Goal: Task Accomplishment & Management: Use online tool/utility

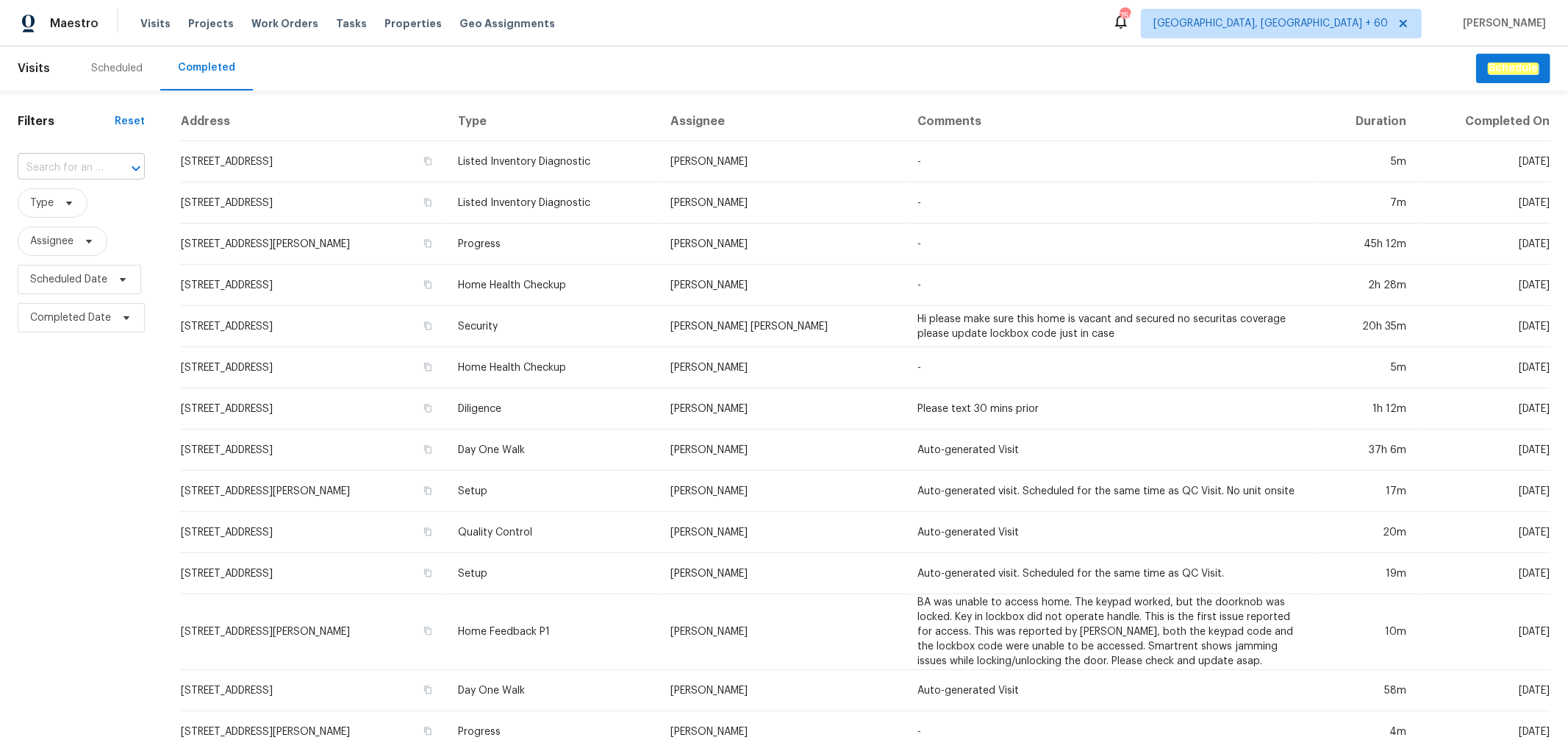
click at [88, 157] on input "text" at bounding box center [61, 168] width 86 height 23
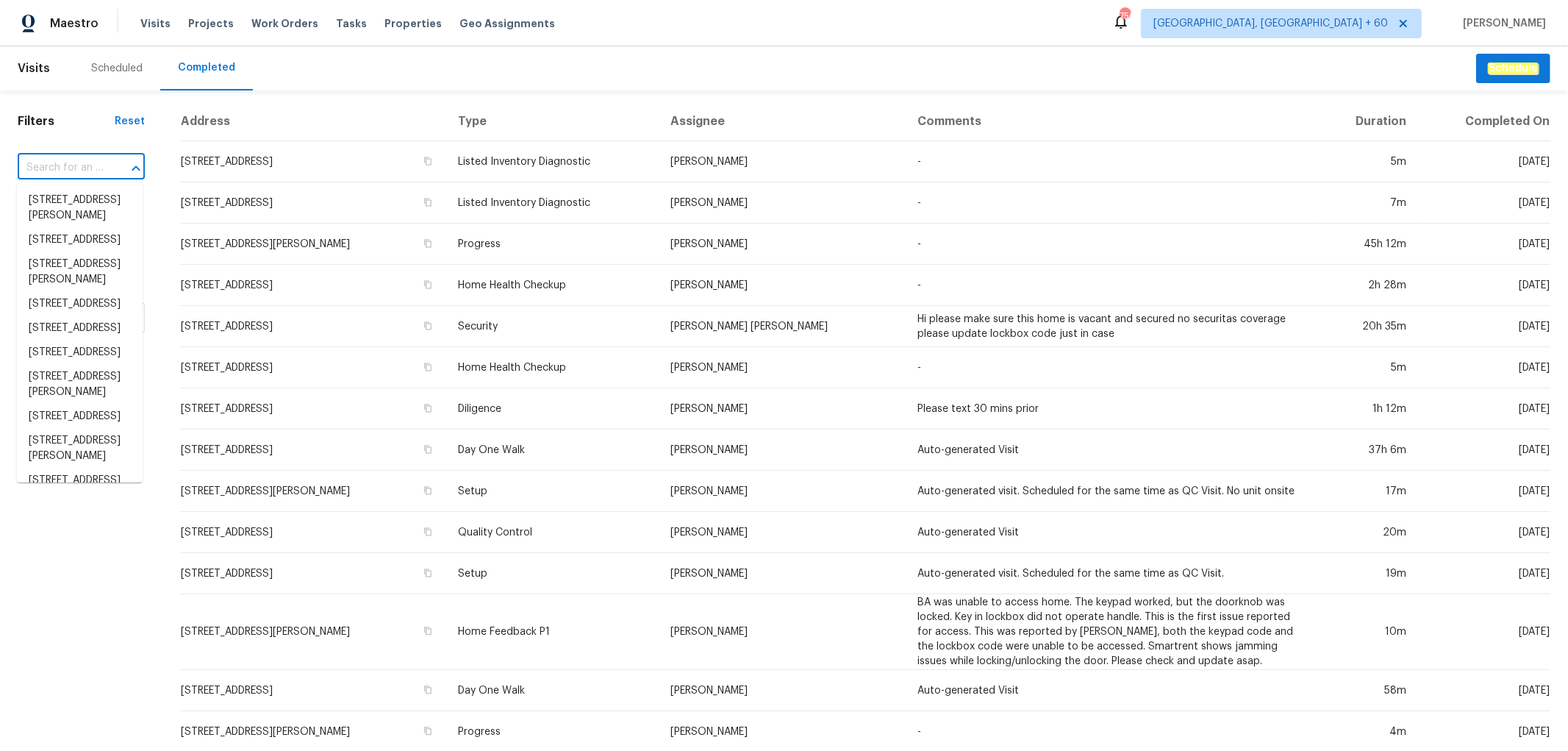
paste input "[STREET_ADDRESS]"
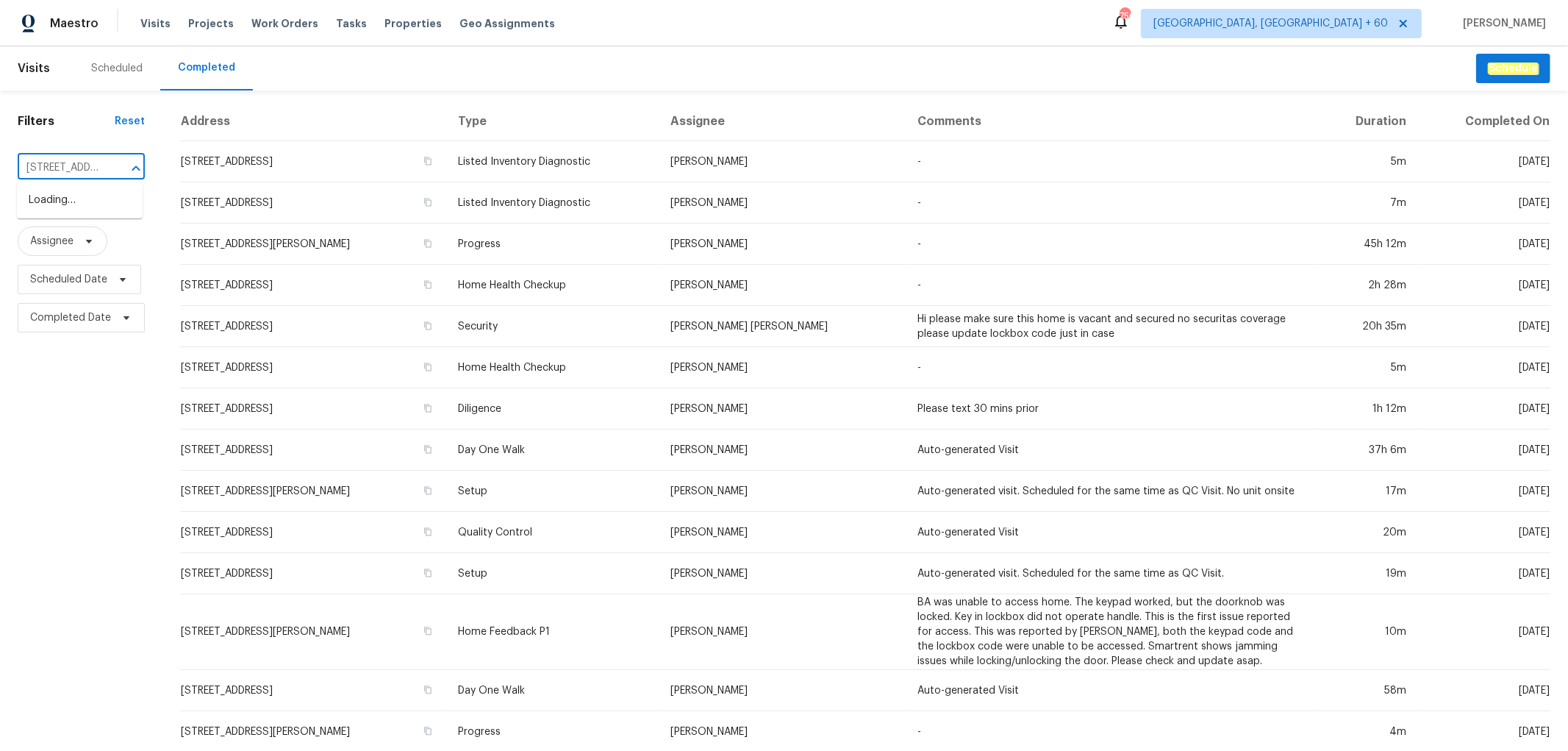
scroll to position [0, 106]
type input "[STREET_ADDRESS]"
click at [61, 194] on li "[STREET_ADDRESS]" at bounding box center [79, 201] width 125 height 24
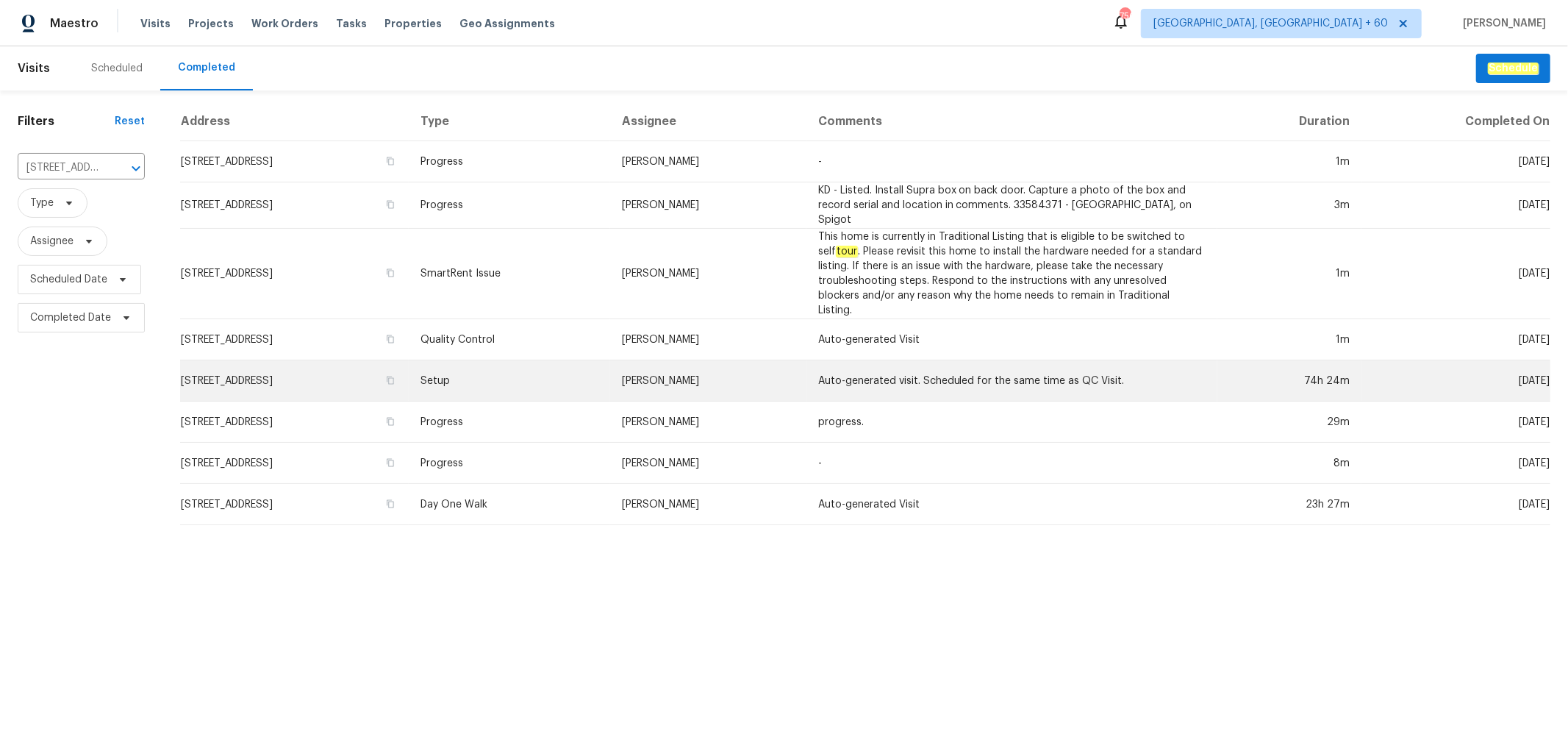
click at [563, 360] on td "Setup" at bounding box center [509, 381] width 201 height 41
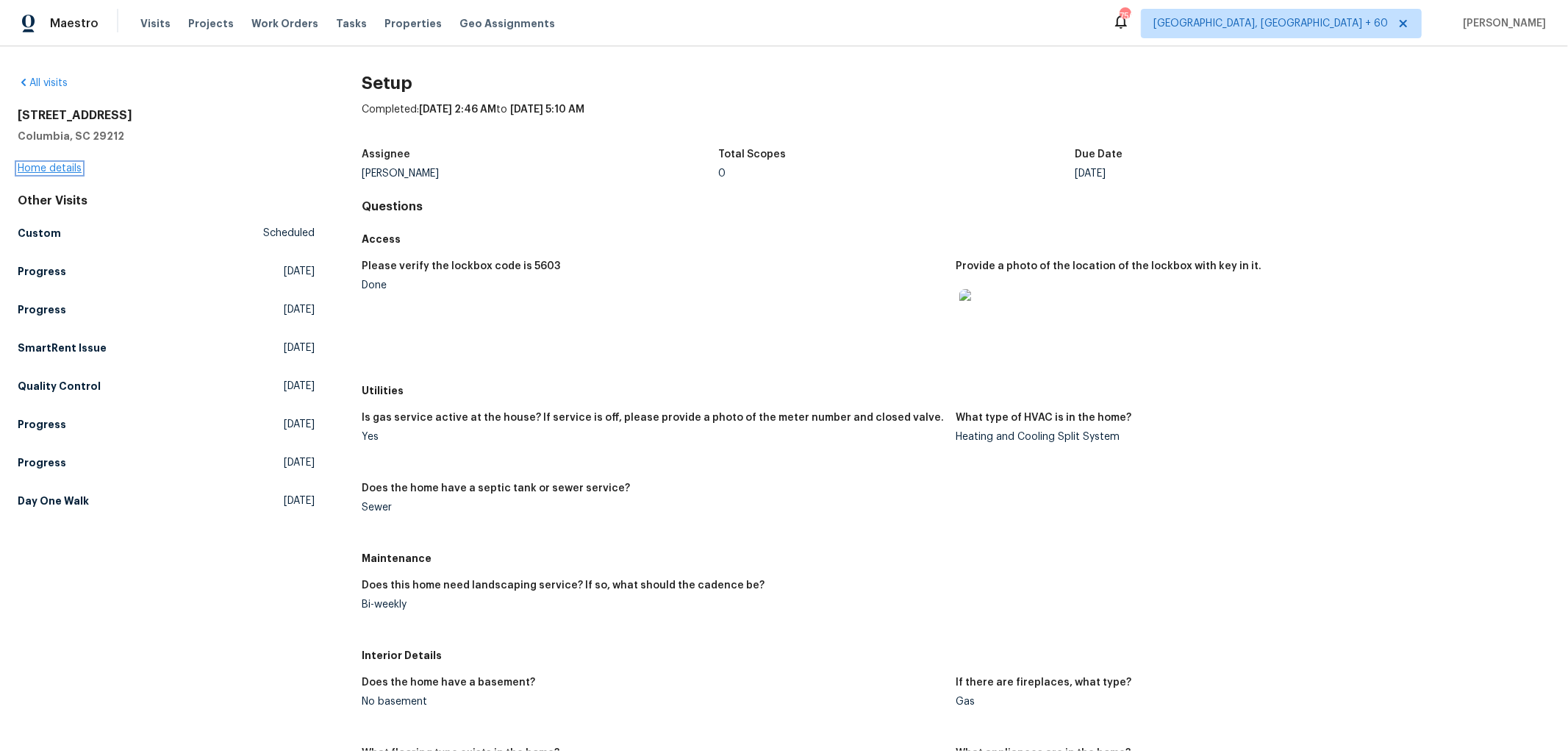
click at [34, 169] on link "Home details" at bounding box center [49, 168] width 64 height 10
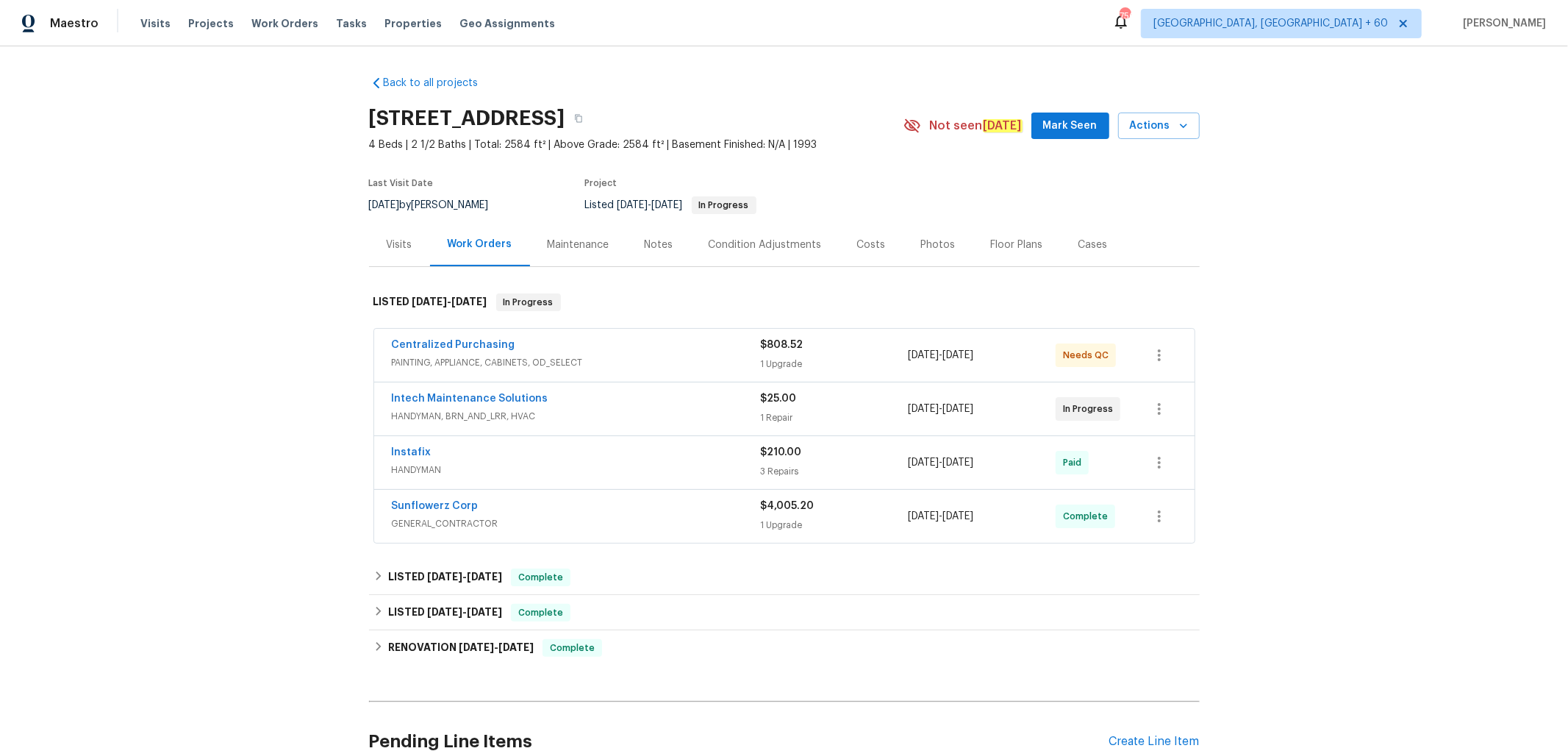
click at [921, 247] on div "Photos" at bounding box center [938, 244] width 35 height 15
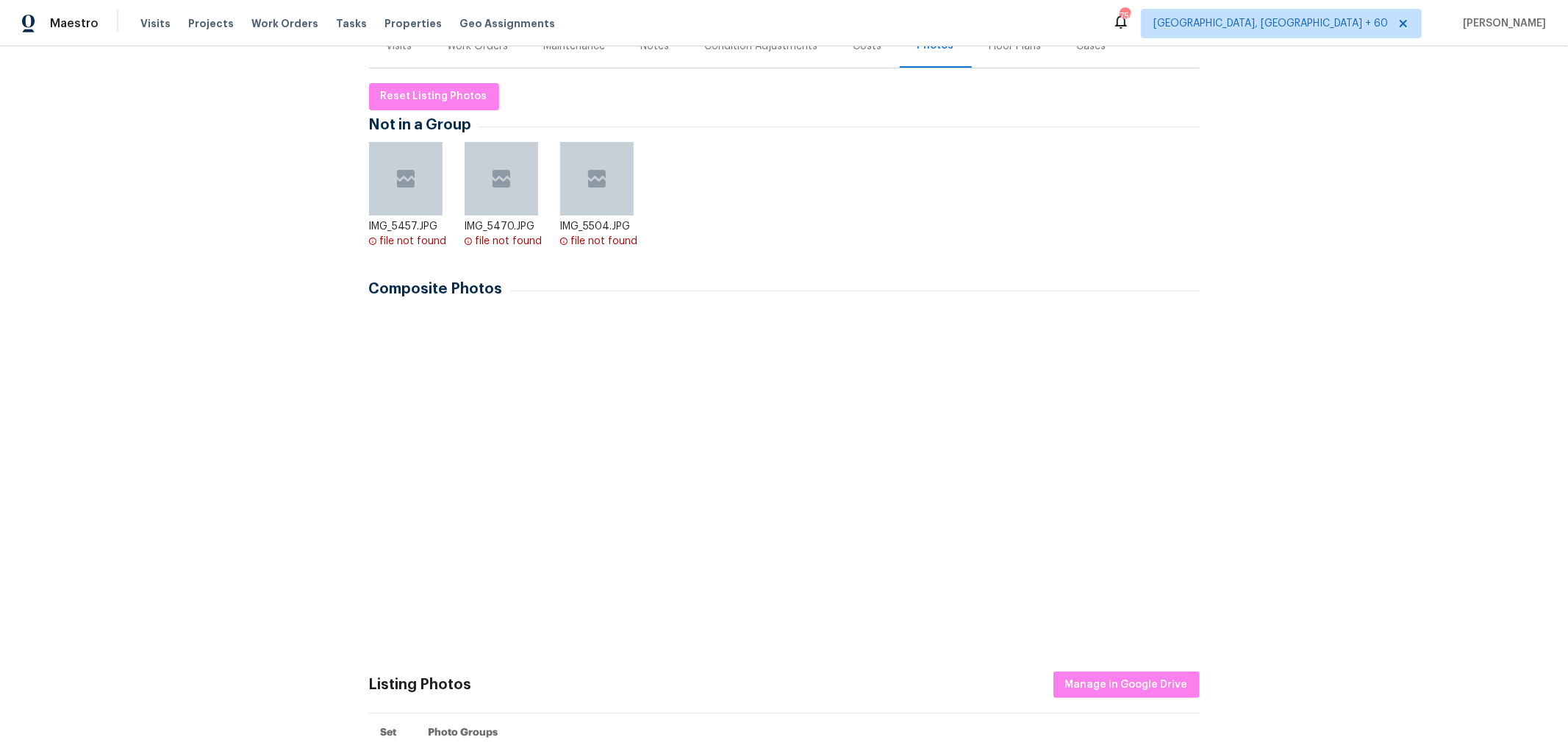
scroll to position [490, 0]
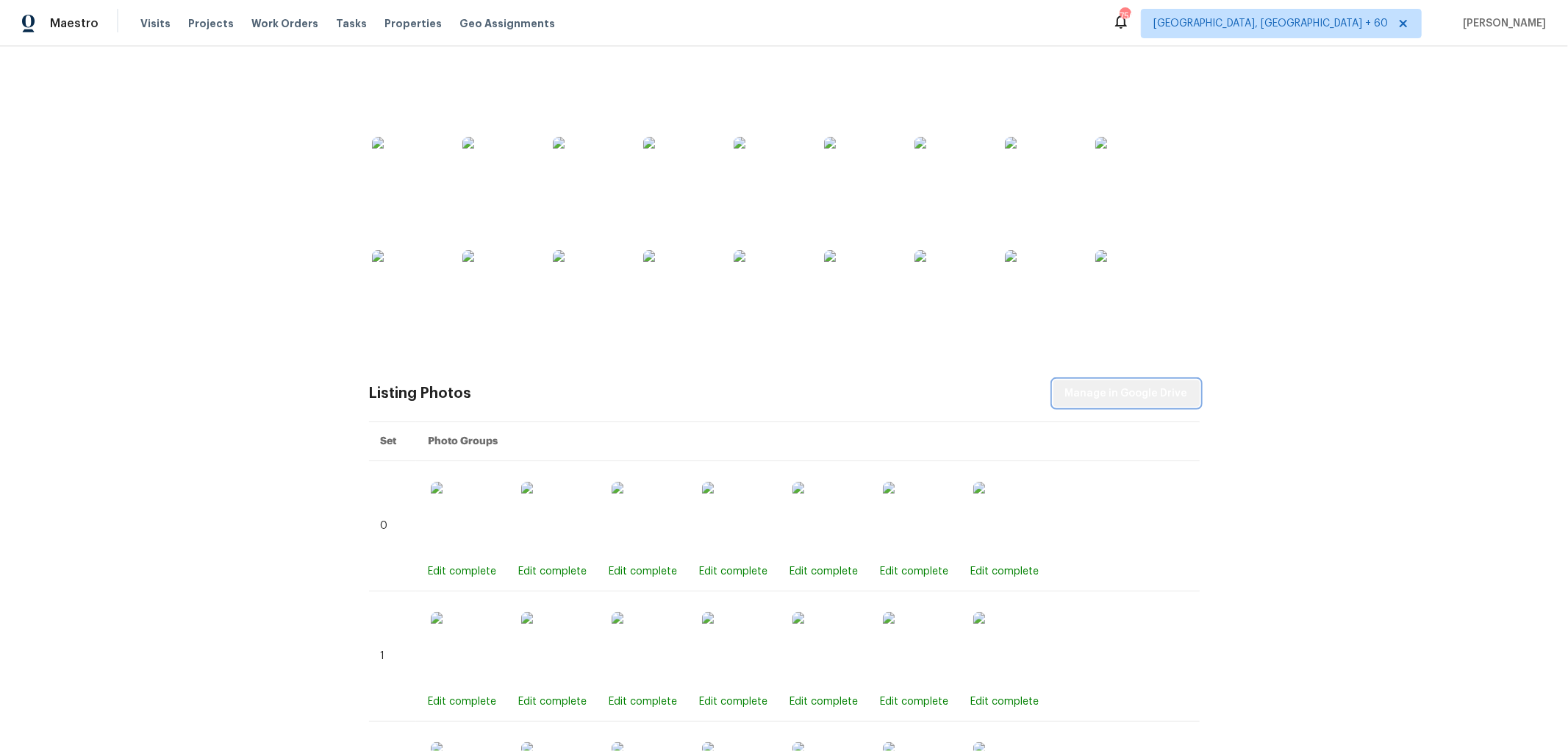
click at [1129, 390] on span "Manage in Google Drive" at bounding box center [1127, 394] width 123 height 19
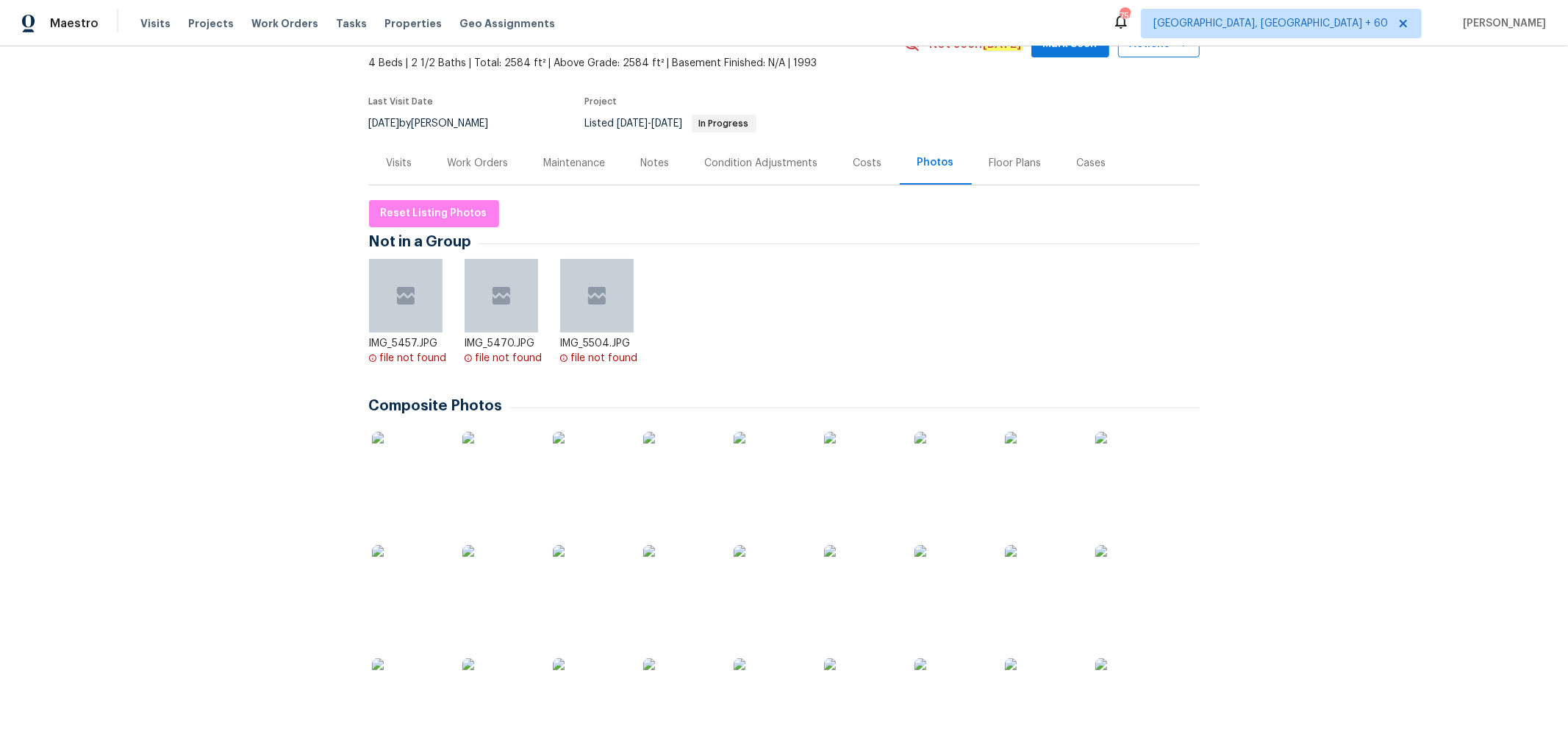
click at [1145, 49] on span "Actions" at bounding box center [1159, 44] width 58 height 19
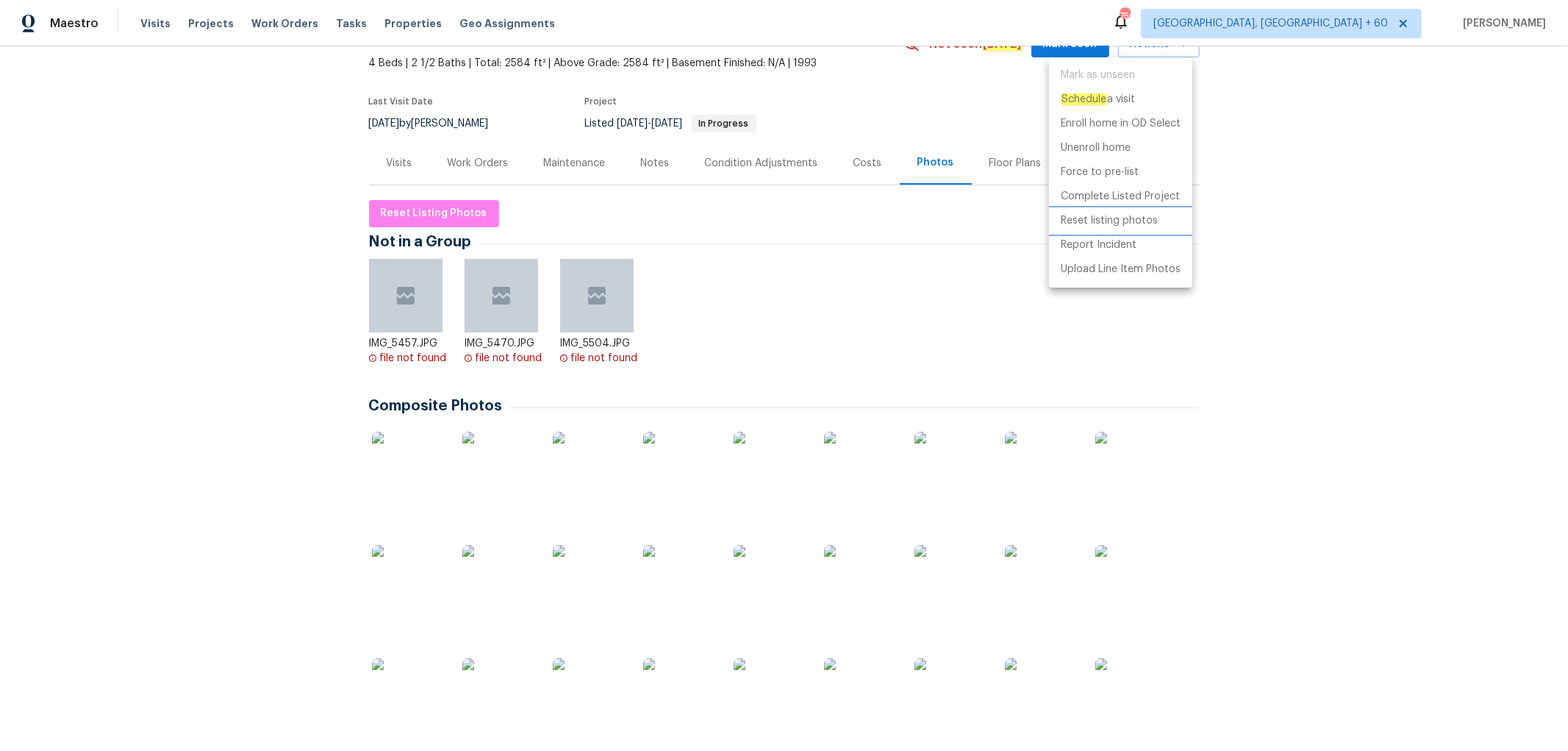
click at [1101, 221] on p "Reset listing photos" at bounding box center [1110, 221] width 97 height 15
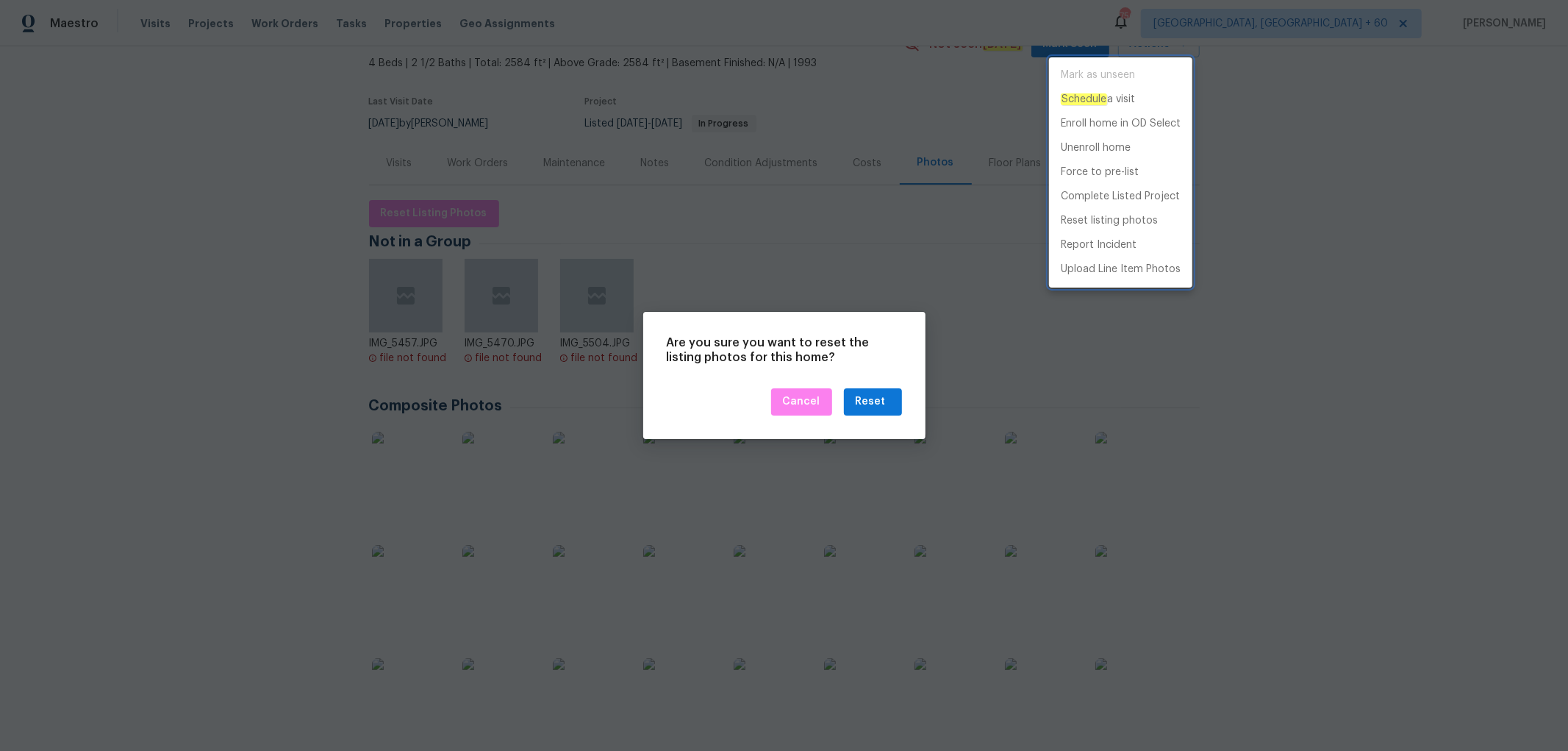
click at [885, 399] on div at bounding box center [784, 376] width 1568 height 751
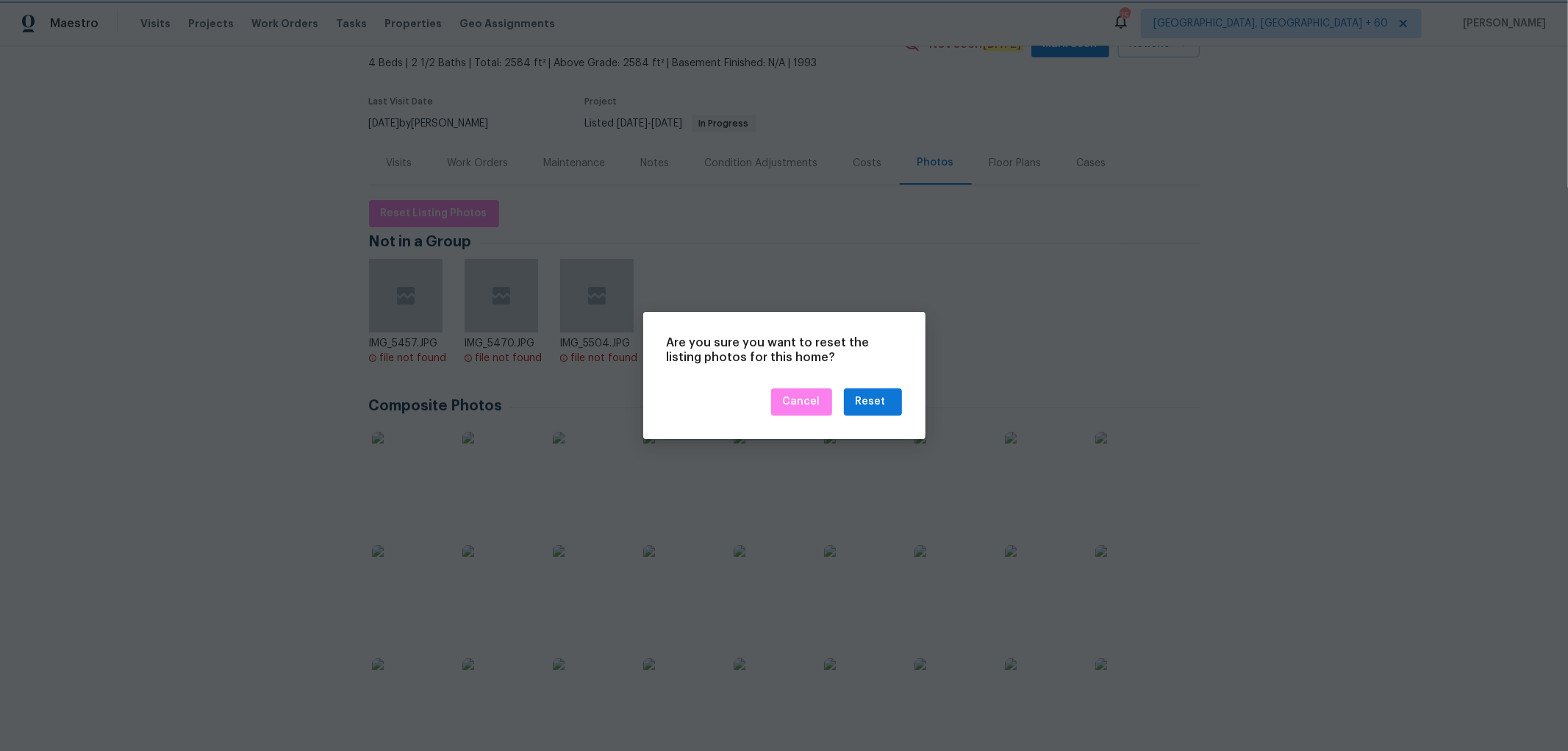
scroll to position [67, 0]
click at [875, 405] on div "Reset" at bounding box center [870, 402] width 30 height 19
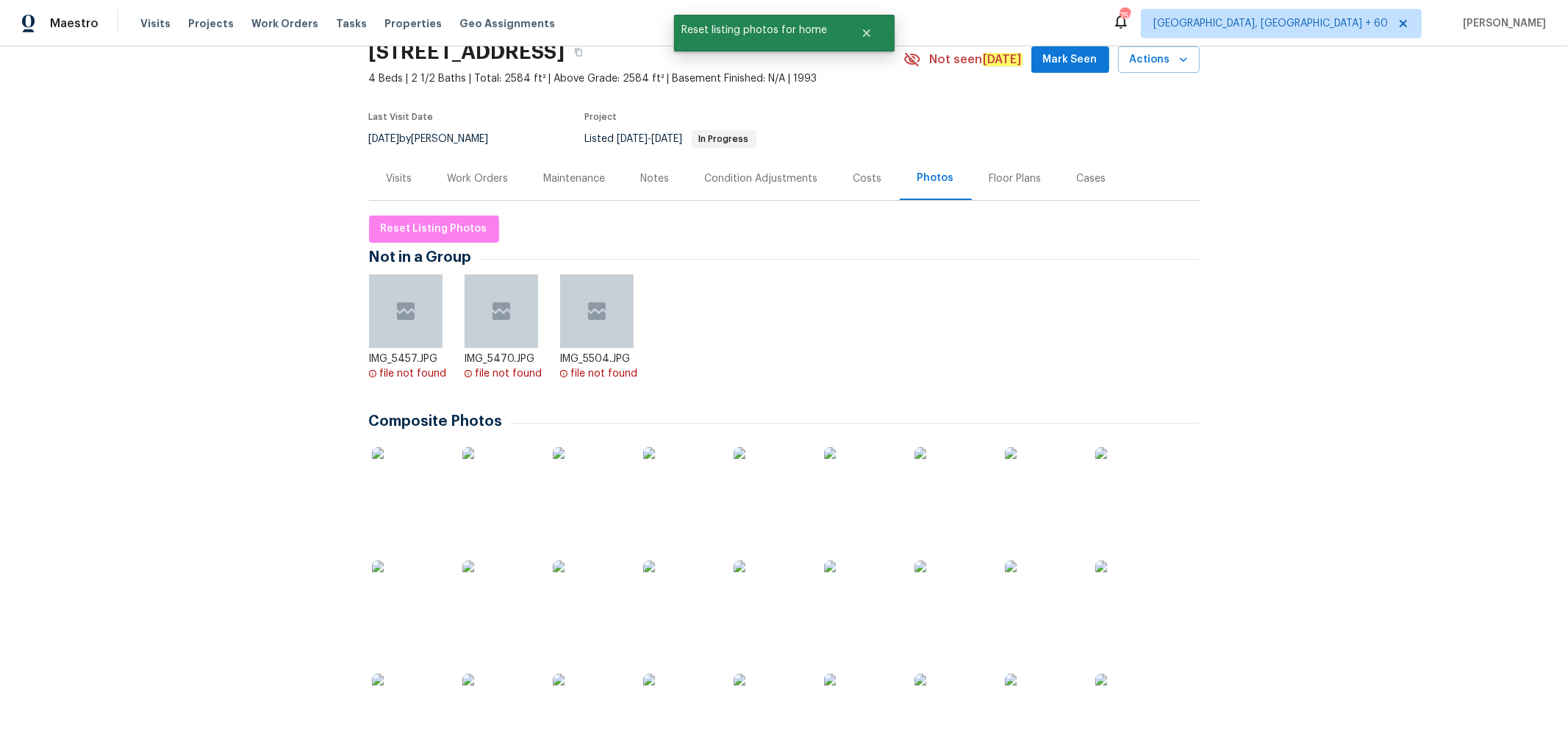
scroll to position [0, 0]
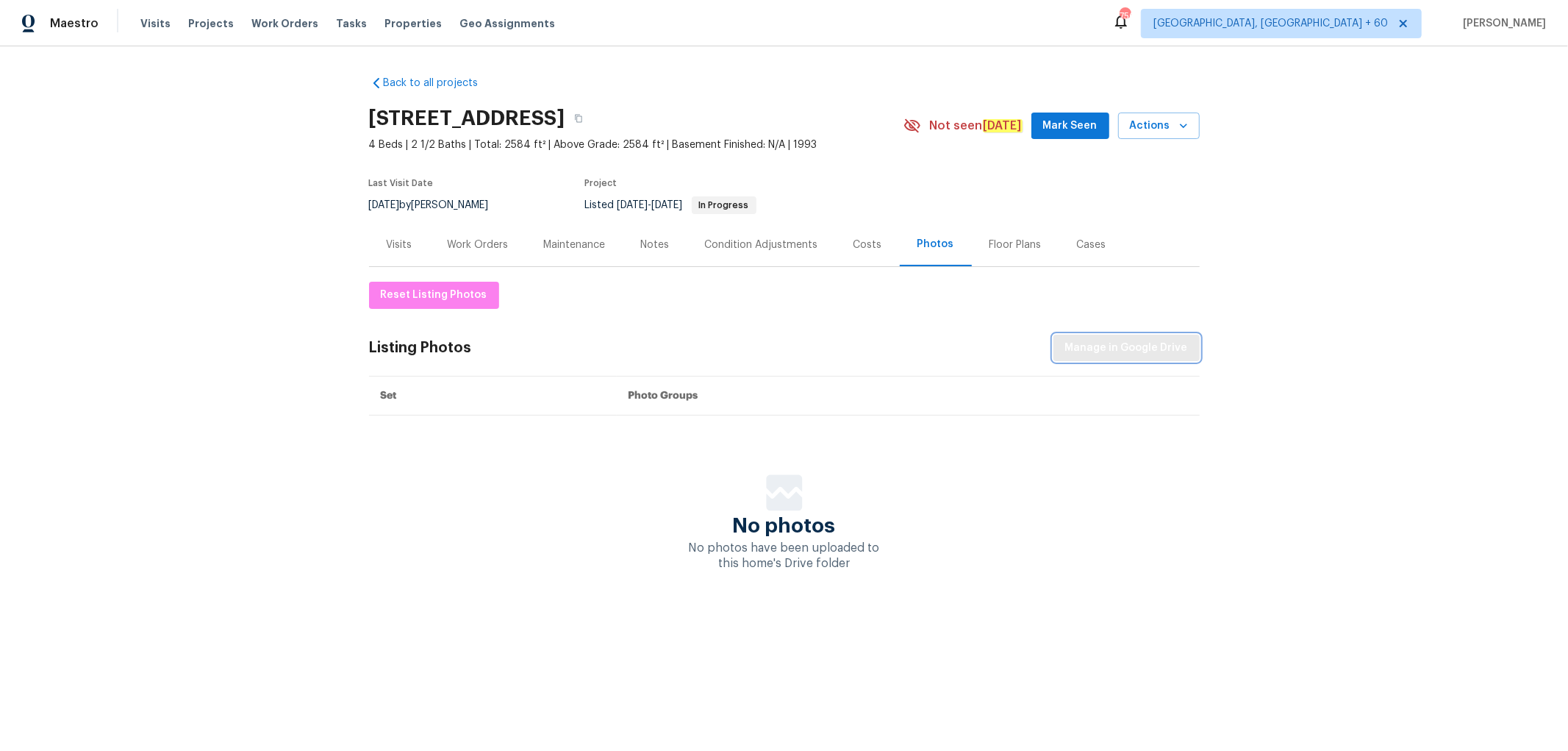
click at [1178, 344] on span "Manage in Google Drive" at bounding box center [1127, 348] width 123 height 19
